Goal: Find specific page/section: Find specific page/section

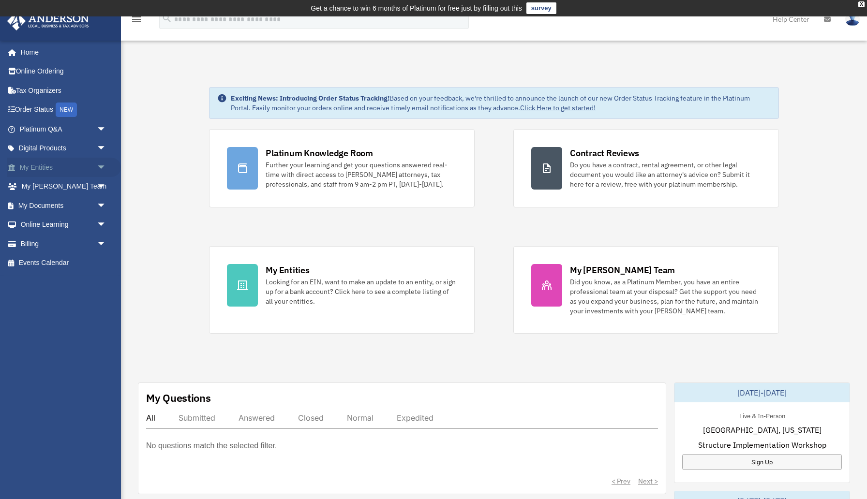
click at [47, 173] on link "My Entities arrow_drop_down" at bounding box center [64, 167] width 114 height 19
click at [67, 167] on link "My Entities arrow_drop_down" at bounding box center [64, 167] width 114 height 19
click at [102, 168] on span "arrow_drop_down" at bounding box center [106, 168] width 19 height 20
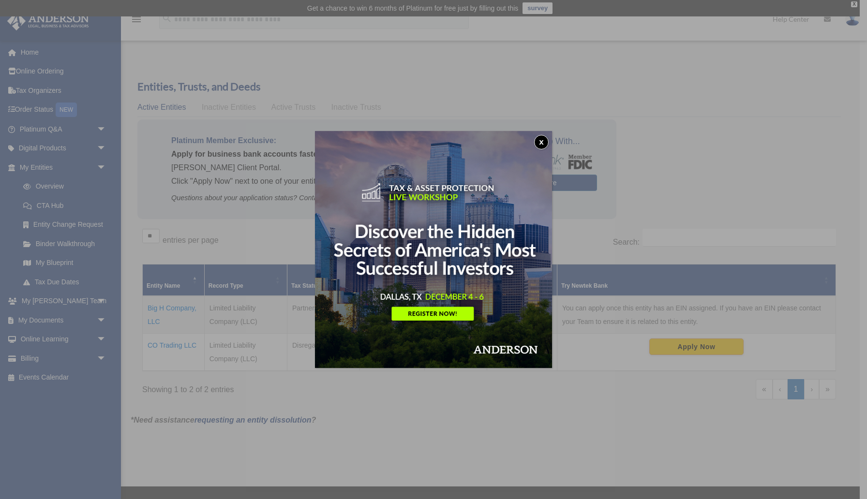
click at [541, 140] on button "x" at bounding box center [541, 142] width 15 height 15
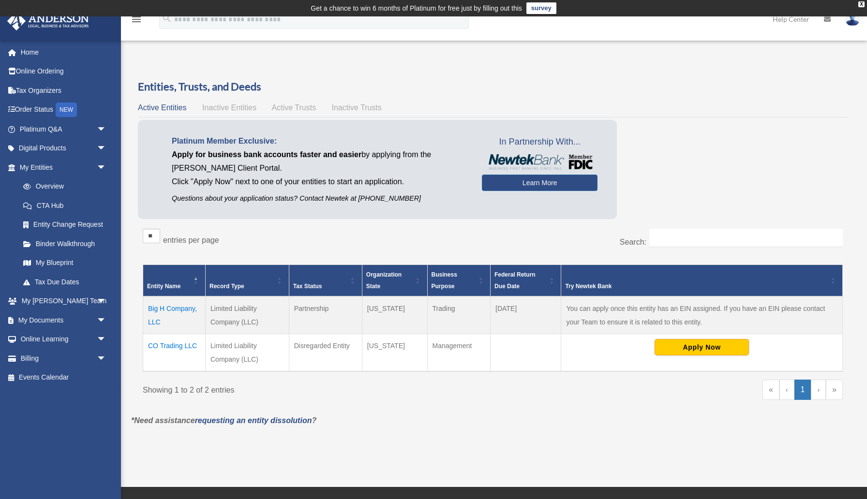
click at [181, 309] on td "Big H Company, LLC" at bounding box center [174, 315] width 62 height 38
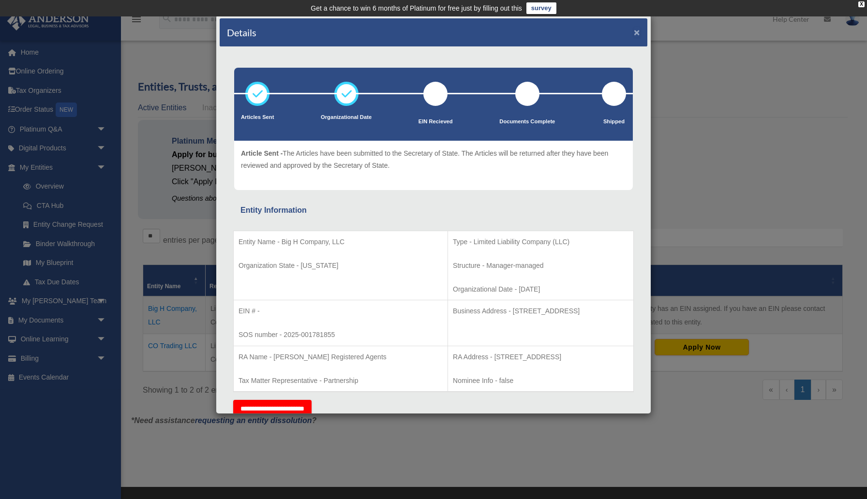
click at [636, 36] on button "×" at bounding box center [636, 32] width 6 height 10
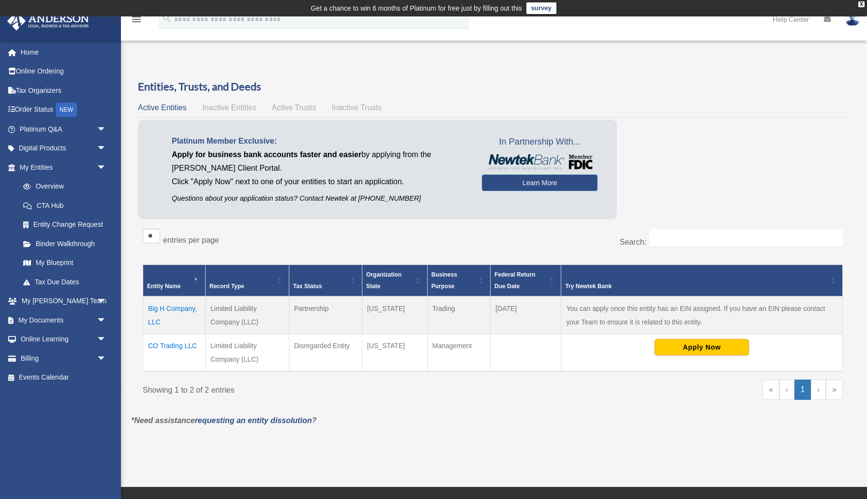
click at [185, 348] on td "CO Trading LLC" at bounding box center [174, 353] width 62 height 38
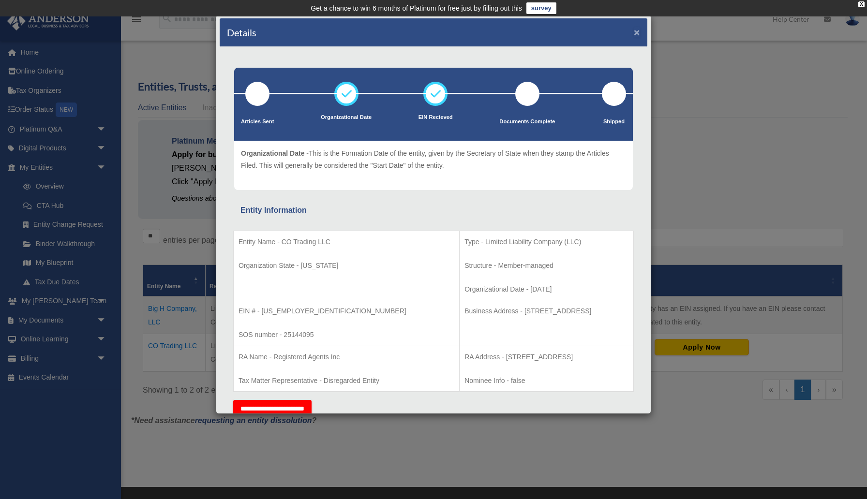
click at [636, 34] on button "×" at bounding box center [636, 32] width 6 height 10
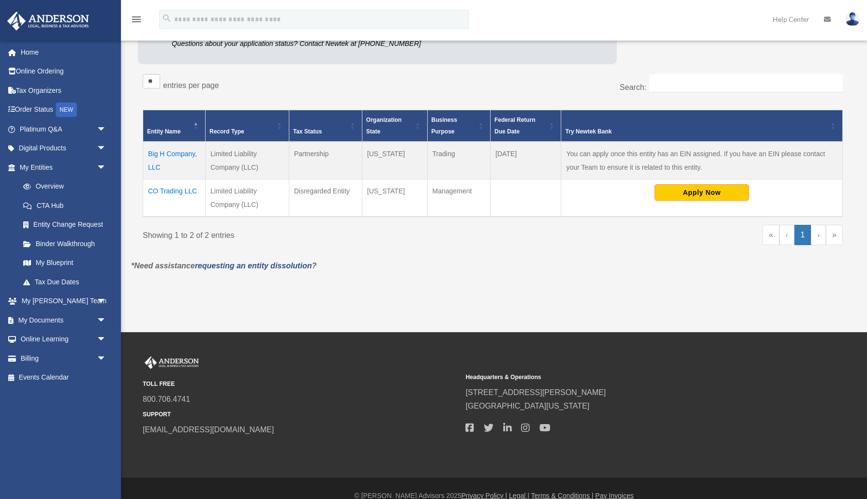
scroll to position [169, 0]
